Goal: Task Accomplishment & Management: Complete application form

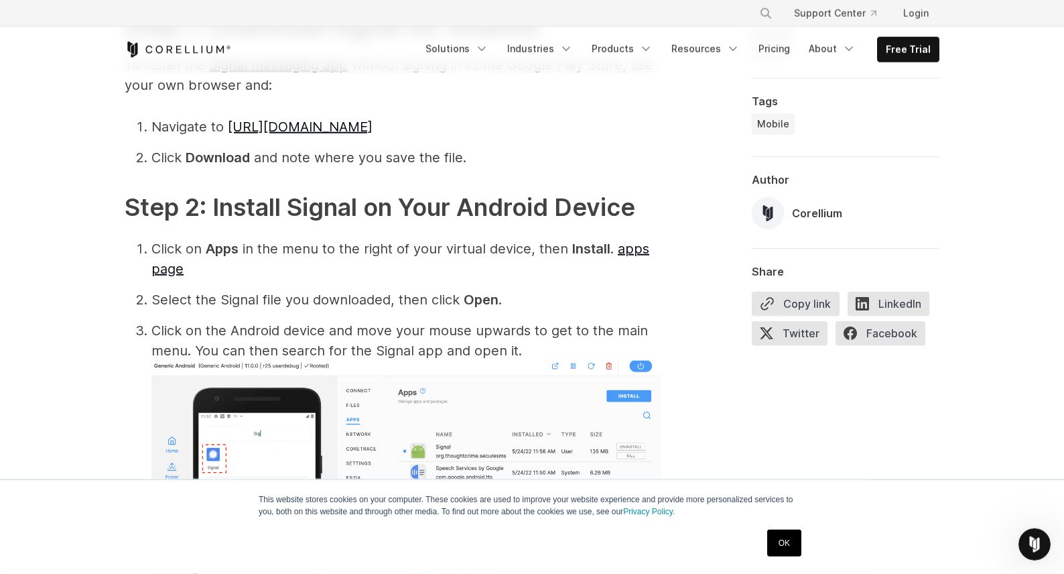
scroll to position [1364, 0]
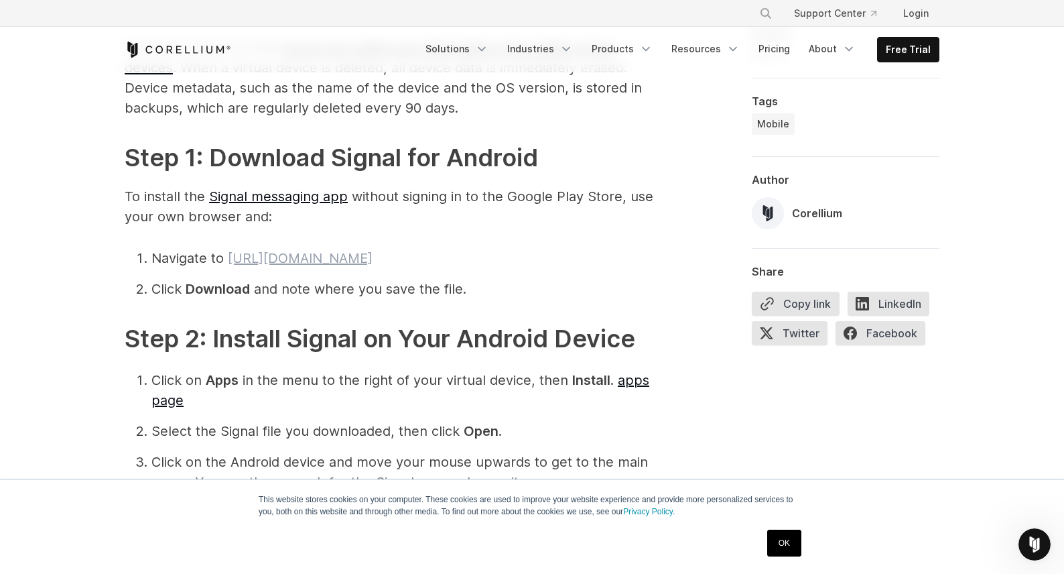
click at [373, 259] on link "[URL][DOMAIN_NAME]" at bounding box center [300, 258] width 145 height 16
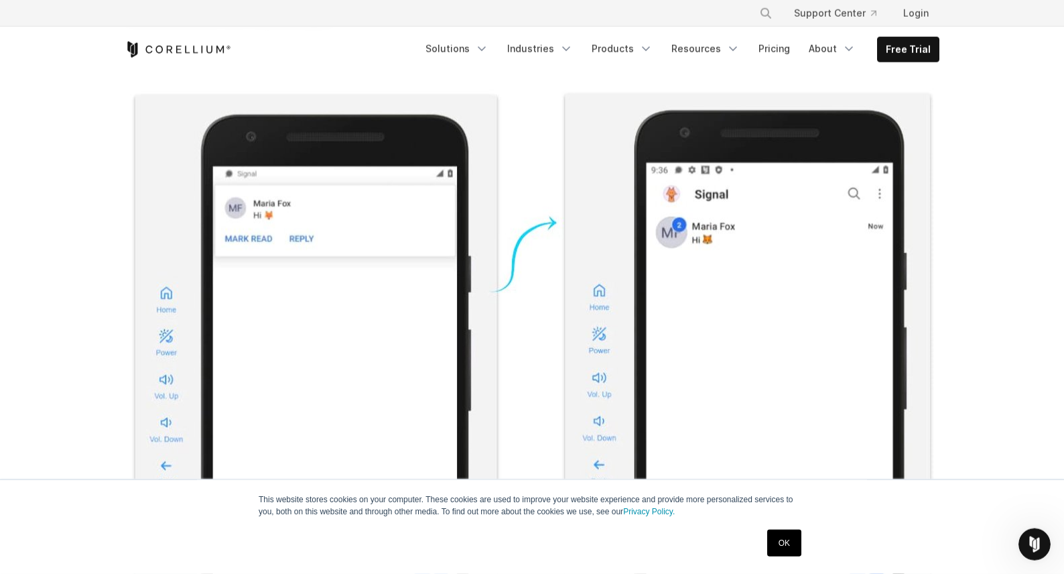
scroll to position [254, 0]
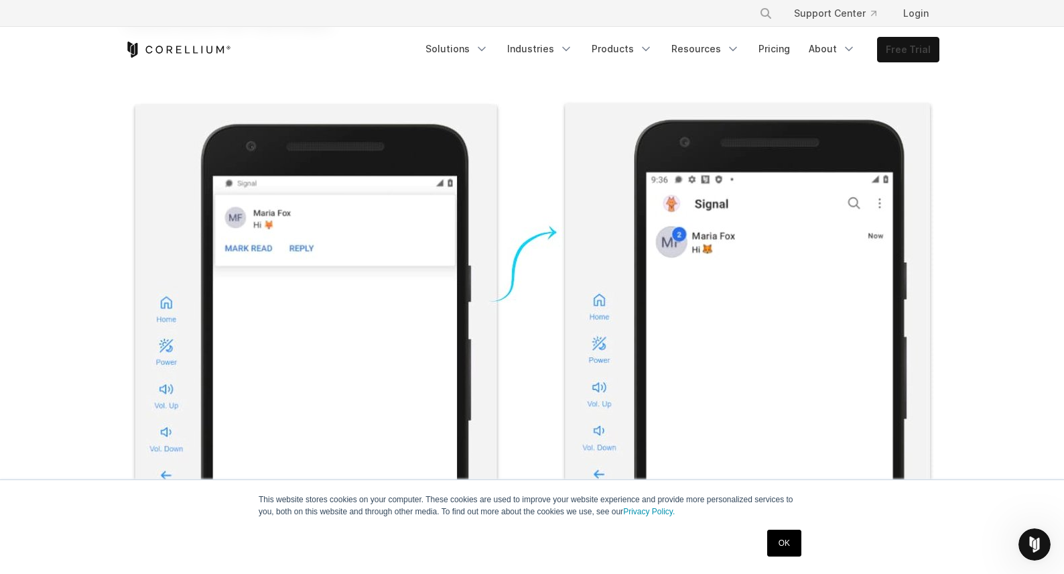
click at [932, 52] on link "Free Trial" at bounding box center [908, 50] width 61 height 24
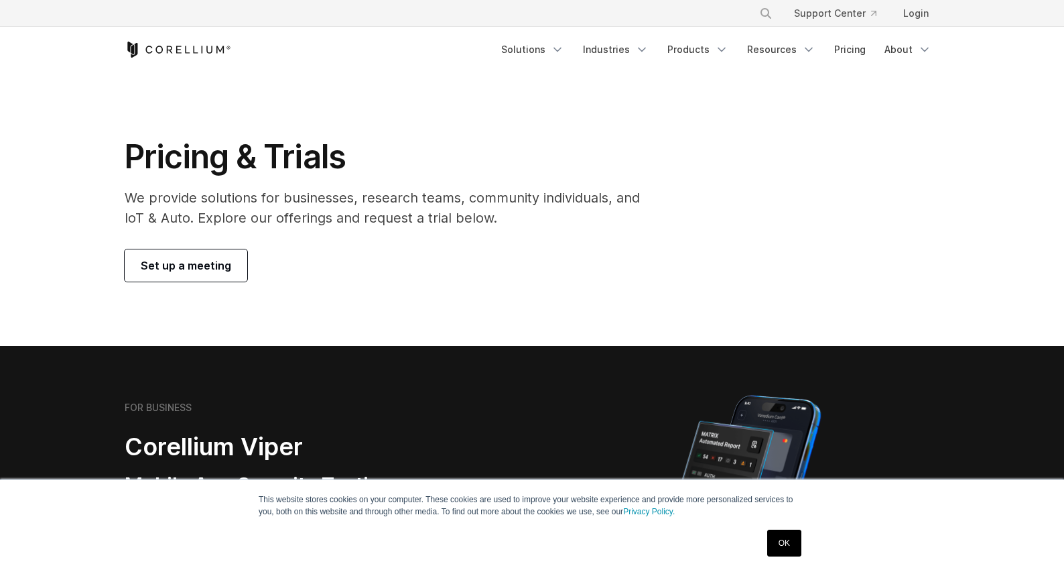
click at [194, 269] on span "Set up a meeting" at bounding box center [186, 265] width 90 height 16
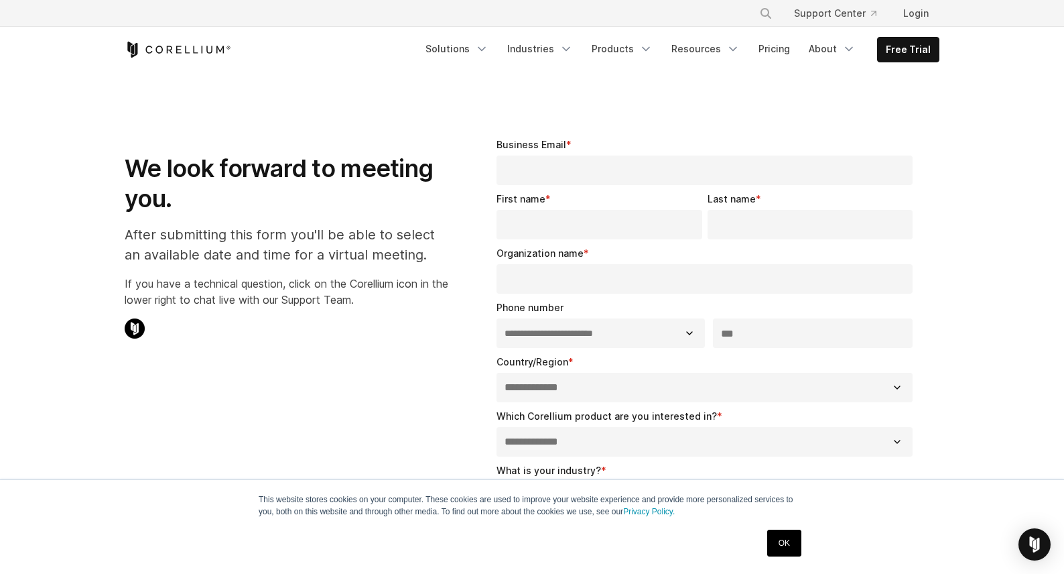
select select "**"
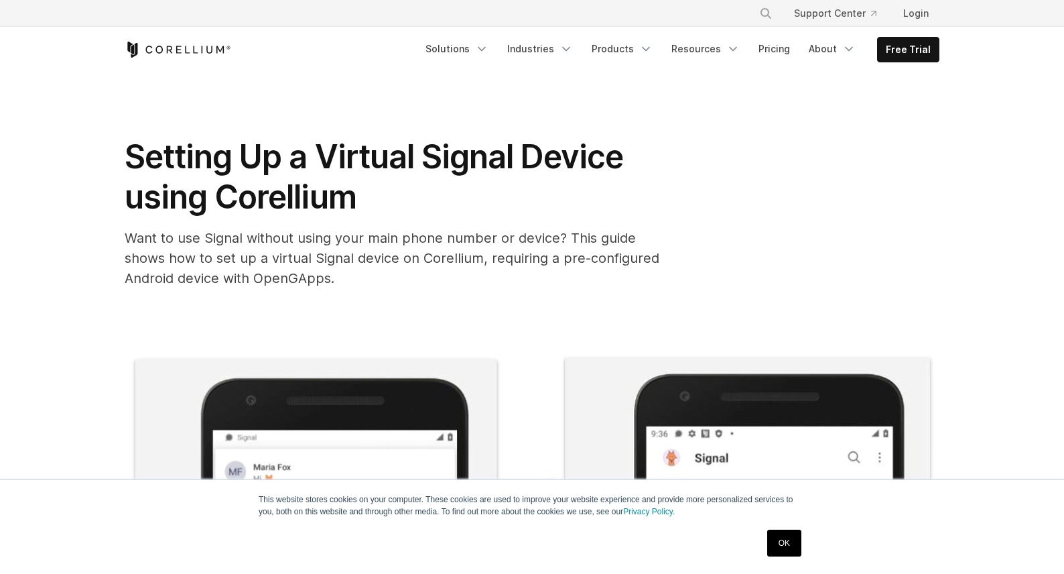
scroll to position [254, 0]
